Goal: Information Seeking & Learning: Learn about a topic

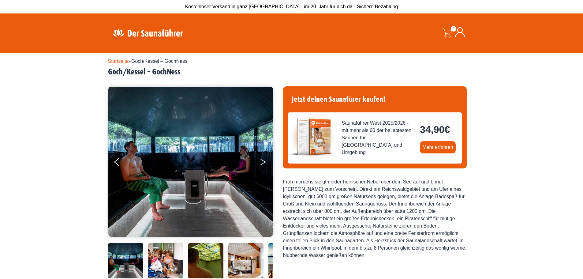
click at [263, 162] on button "Next" at bounding box center [267, 162] width 15 height 15
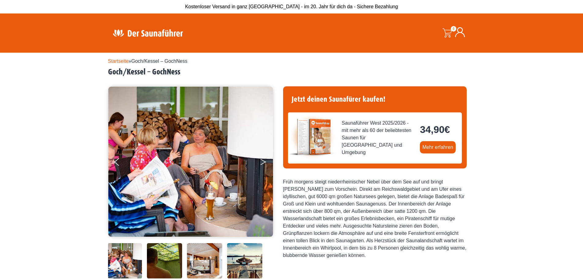
click at [263, 162] on button "Next" at bounding box center [267, 162] width 15 height 15
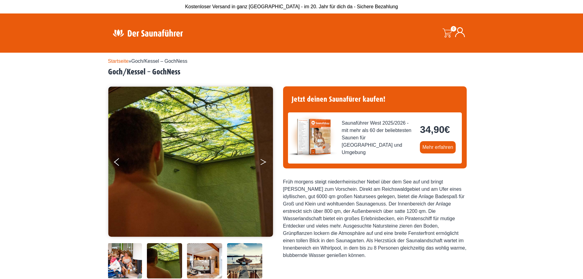
click at [263, 162] on button "Next" at bounding box center [267, 162] width 15 height 15
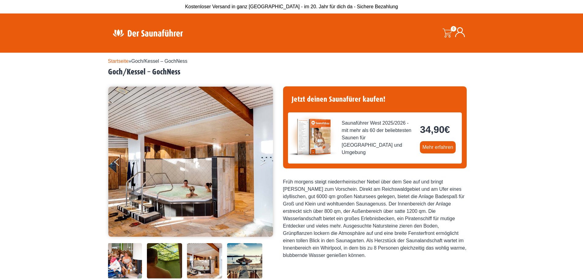
click at [263, 162] on button "Next" at bounding box center [267, 162] width 15 height 15
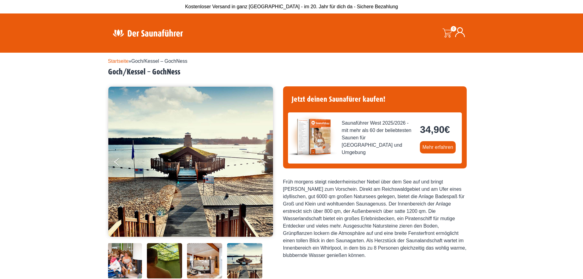
click at [263, 162] on button "Next" at bounding box center [267, 162] width 15 height 15
click at [265, 163] on button "Next" at bounding box center [267, 162] width 15 height 15
click at [124, 61] on link "Startseite" at bounding box center [118, 60] width 21 height 5
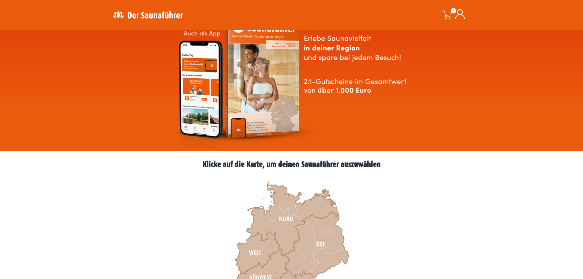
scroll to position [183, 0]
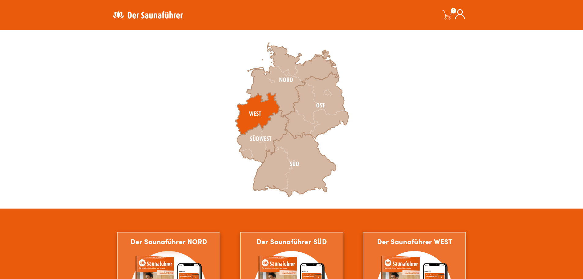
click at [254, 115] on icon at bounding box center [257, 114] width 45 height 42
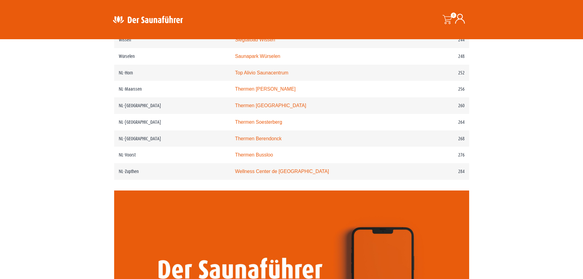
scroll to position [1254, 0]
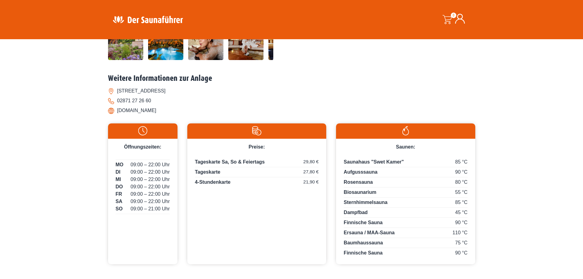
scroll to position [214, 0]
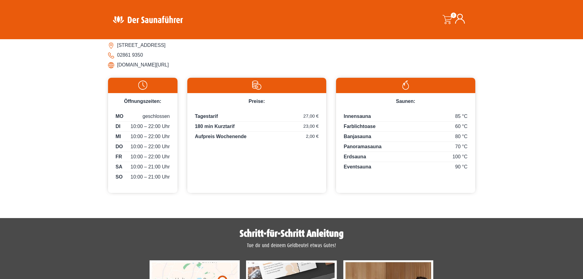
scroll to position [275, 0]
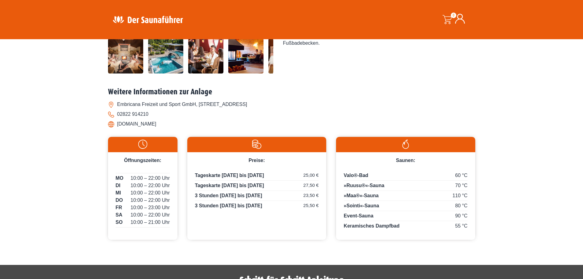
scroll to position [214, 0]
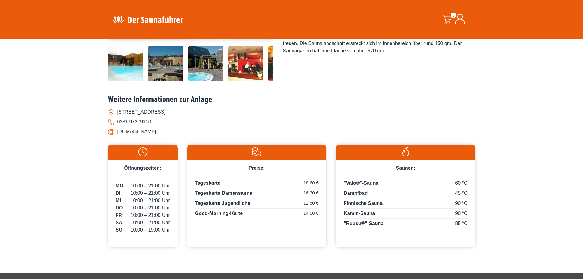
scroll to position [245, 0]
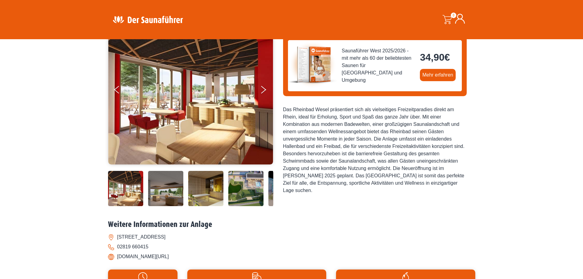
scroll to position [61, 0]
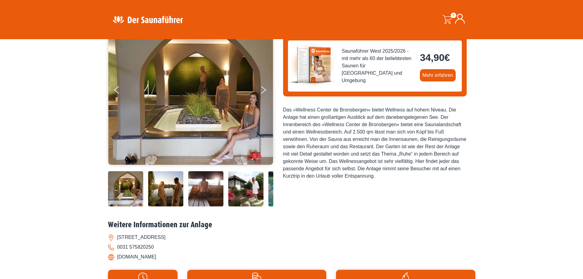
scroll to position [61, 0]
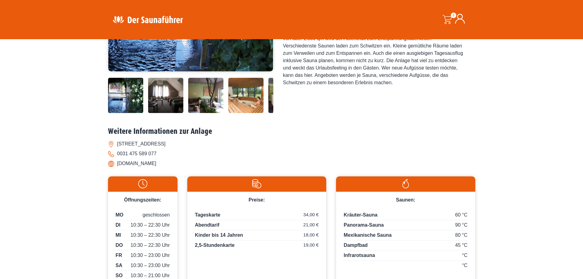
scroll to position [183, 0]
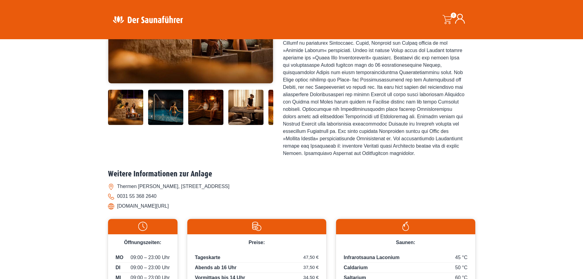
scroll to position [153, 0]
